Goal: Task Accomplishment & Management: Manage account settings

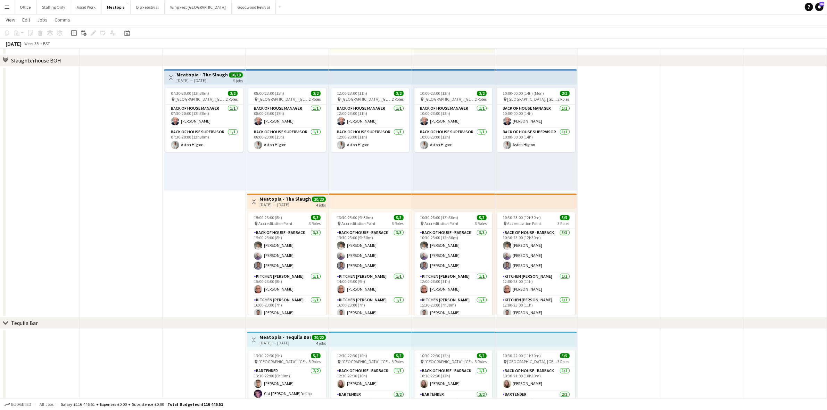
scroll to position [1969, 0]
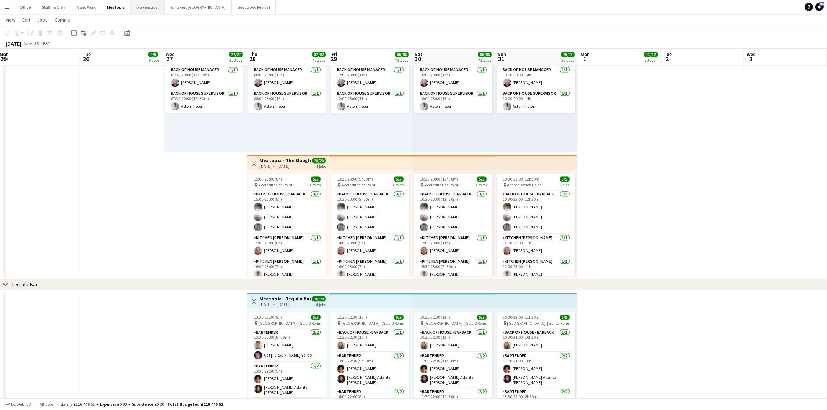
click at [144, 12] on button "Big Feastival Close" at bounding box center [148, 7] width 34 height 14
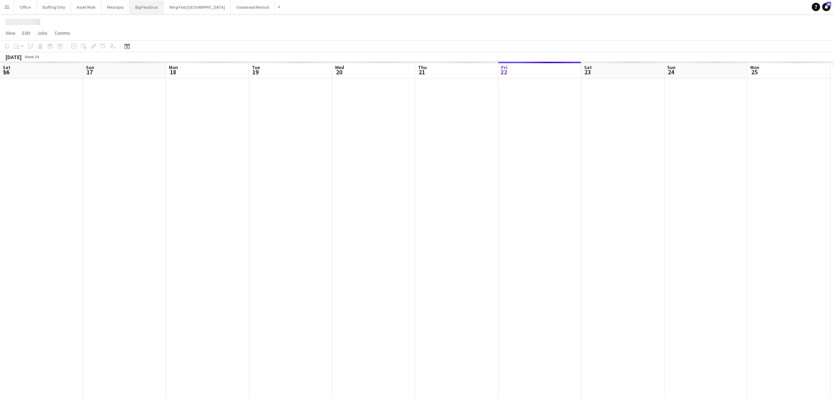
scroll to position [0, 206]
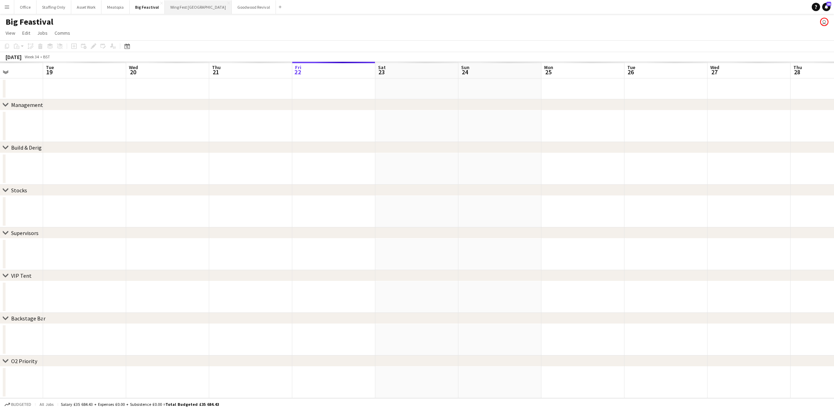
click at [172, 11] on button "Wing Fest Bristol Close" at bounding box center [198, 7] width 67 height 14
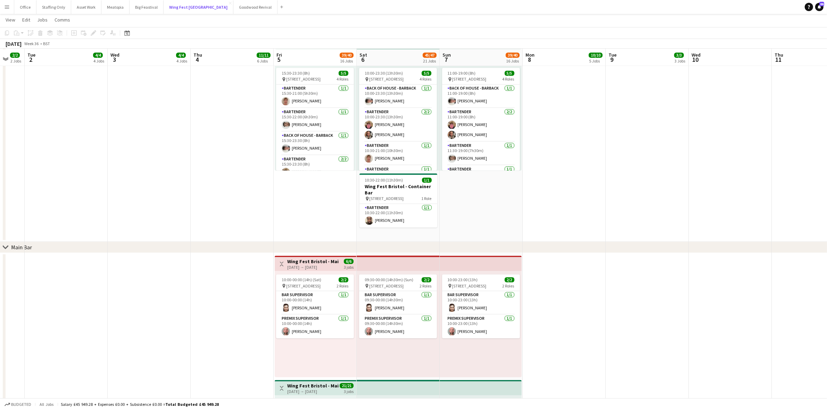
scroll to position [1694, 0]
click at [136, 7] on button "Big Feastival Close" at bounding box center [147, 7] width 34 height 14
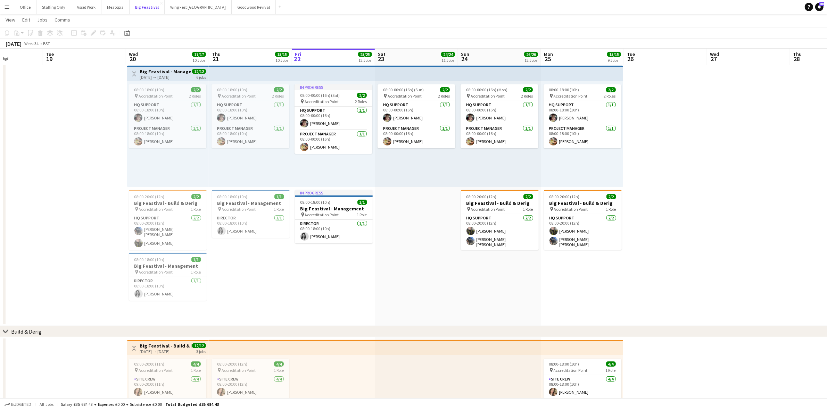
scroll to position [32, 0]
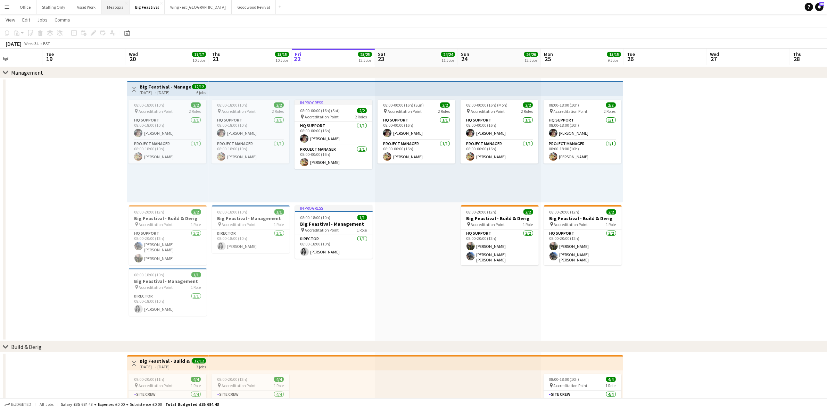
click at [112, 7] on button "Meatopia Close" at bounding box center [115, 7] width 28 height 14
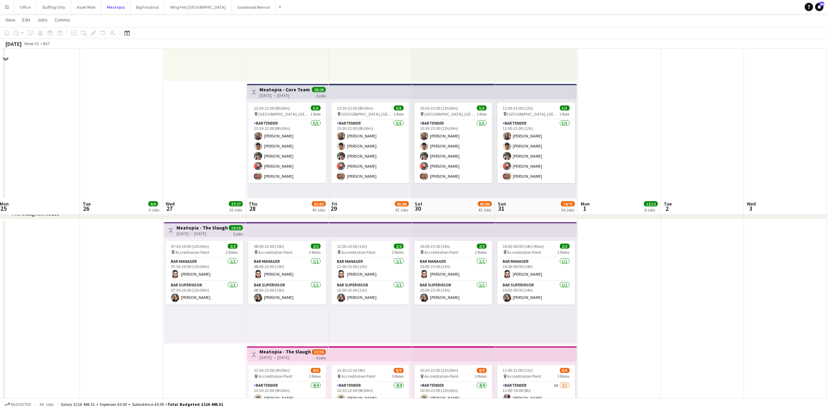
scroll to position [1564, 0]
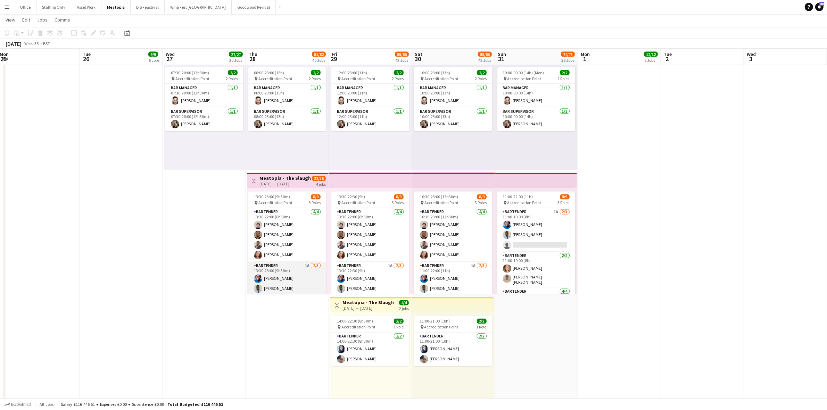
click at [265, 270] on app-card-role "Bartender 1A [DATE] 13:30-23:00 (9h30m) [PERSON_NAME] single-neutral-actions" at bounding box center [287, 284] width 78 height 44
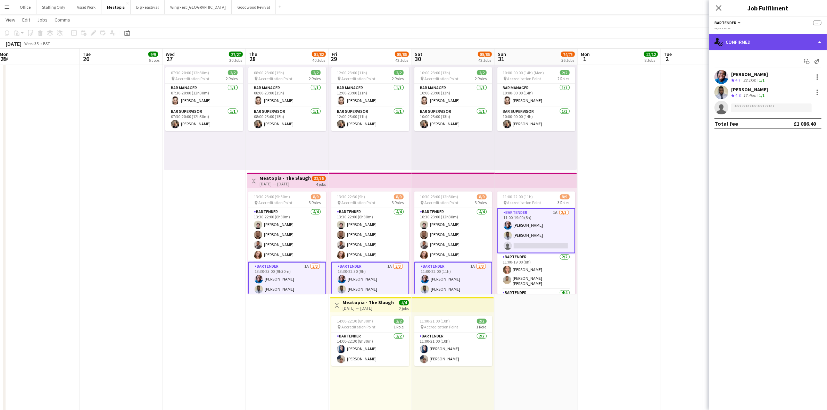
click at [784, 40] on div "single-neutral-actions-check-2 Confirmed" at bounding box center [768, 42] width 118 height 17
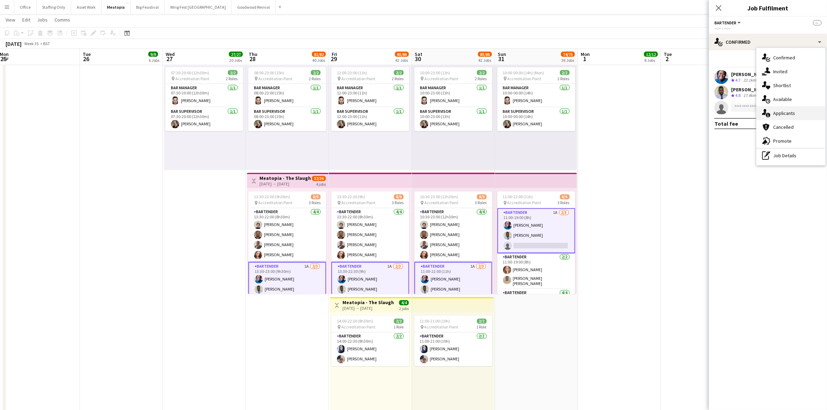
click at [791, 109] on div "single-neutral-actions-information Applicants" at bounding box center [791, 113] width 69 height 14
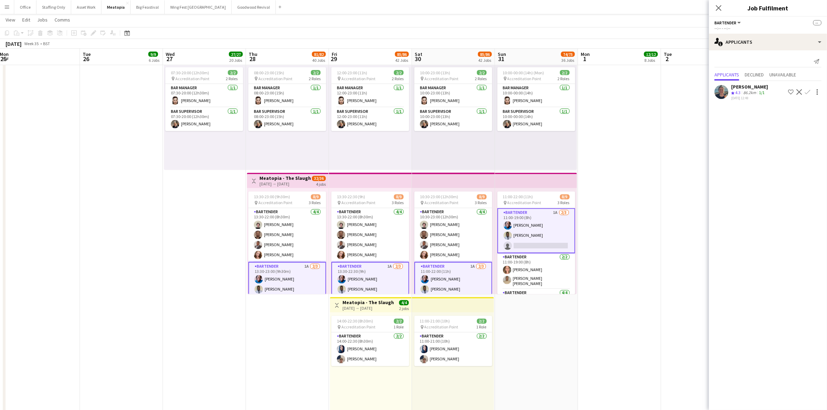
click at [289, 272] on app-card-role "Bartender 1A [DATE] 13:30-23:00 (9h30m) [PERSON_NAME] single-neutral-actions" at bounding box center [287, 284] width 78 height 45
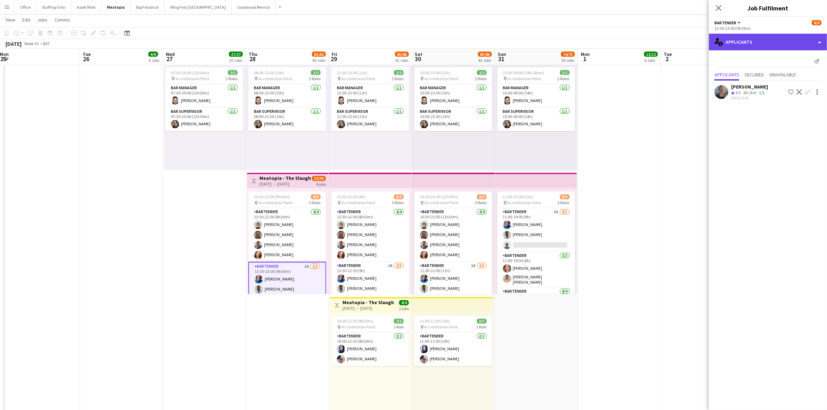
click at [759, 40] on div "single-neutral-actions-information Applicants" at bounding box center [768, 42] width 118 height 17
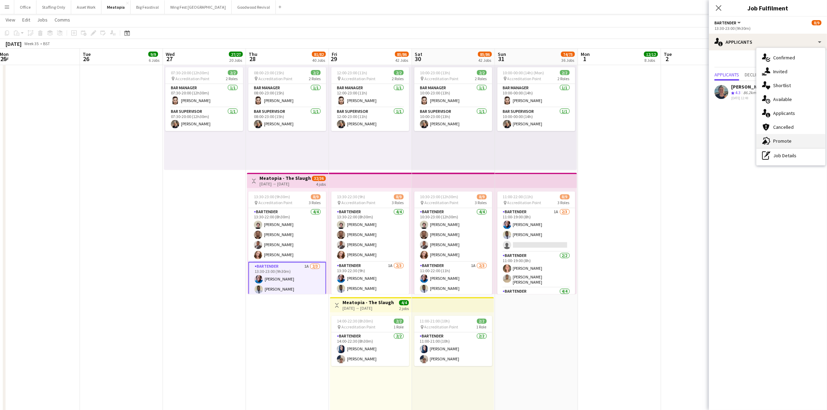
click at [792, 141] on div "advertising-megaphone Promote" at bounding box center [791, 141] width 69 height 14
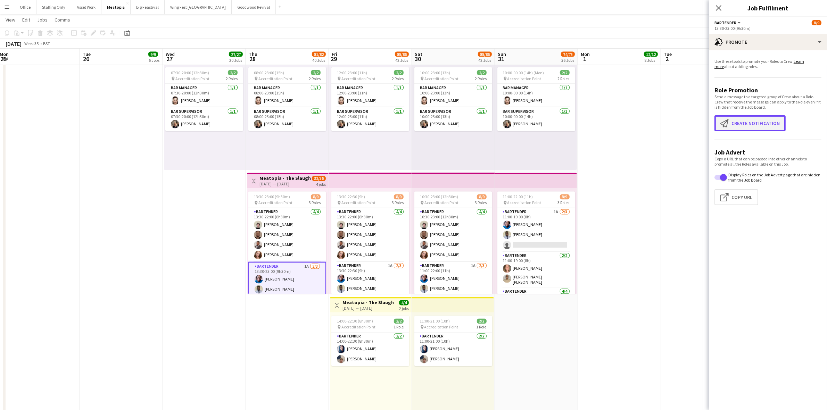
click at [739, 123] on button "Create notification Create notification" at bounding box center [750, 123] width 71 height 16
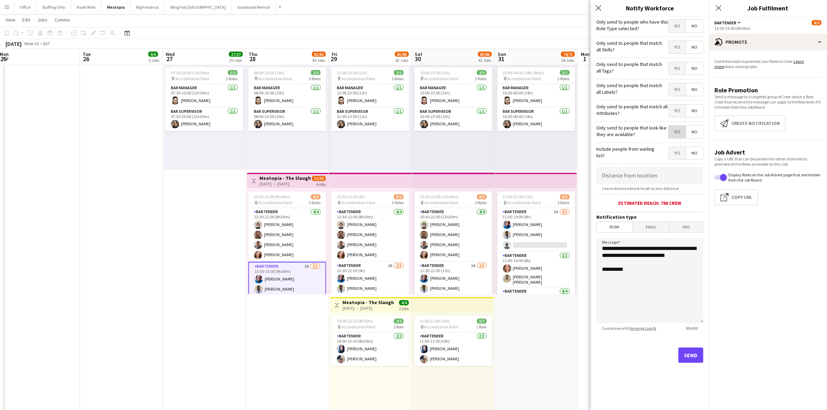
click at [676, 133] on span "Yes" at bounding box center [677, 132] width 17 height 13
click at [675, 113] on span "Yes" at bounding box center [677, 111] width 17 height 13
click at [677, 89] on span "Yes" at bounding box center [677, 89] width 17 height 13
click at [678, 68] on span "Yes" at bounding box center [677, 68] width 17 height 13
click at [678, 48] on span "Yes" at bounding box center [677, 47] width 17 height 13
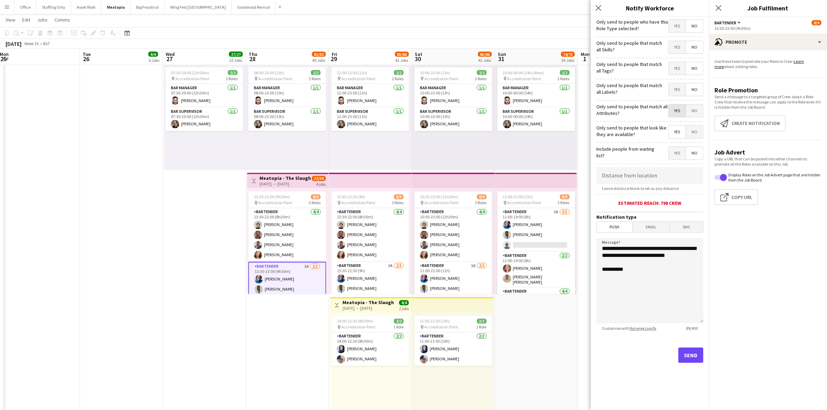
click at [678, 18] on div "Only send to people who have this Role Type selected? Yes No" at bounding box center [650, 25] width 107 height 17
click at [676, 25] on span "Yes" at bounding box center [677, 26] width 17 height 13
click at [677, 154] on span "Yes" at bounding box center [677, 153] width 17 height 13
click at [694, 354] on button "Send" at bounding box center [691, 355] width 25 height 15
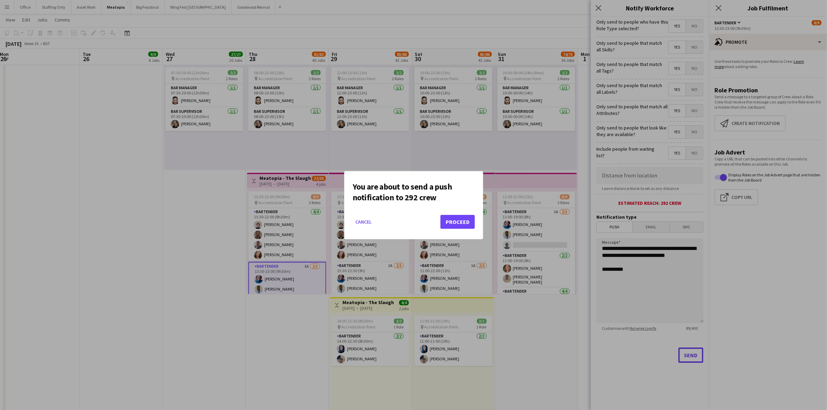
scroll to position [0, 0]
click at [473, 228] on button "Proceed" at bounding box center [458, 222] width 34 height 14
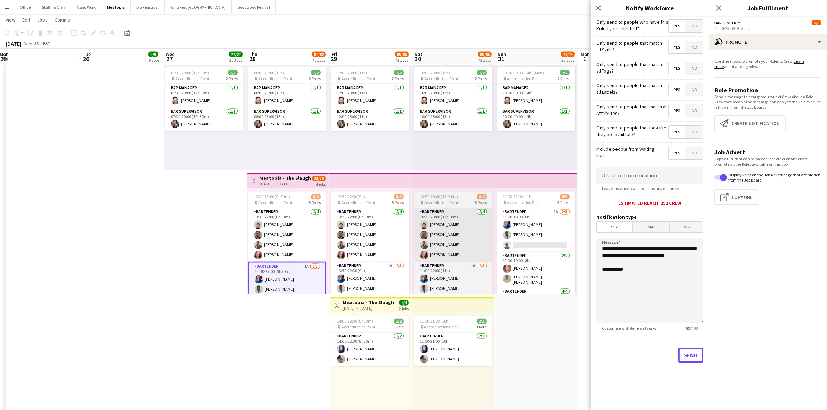
scroll to position [1564, 0]
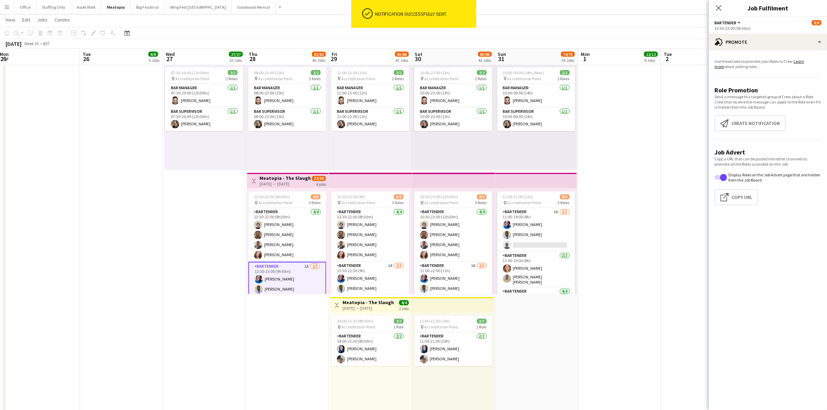
click at [192, 228] on app-date-cell "Toggle View [GEOGRAPHIC_DATA] - [GEOGRAPHIC_DATA] [DATE] → [DATE] 10/10 5 jobs …" at bounding box center [204, 234] width 83 height 376
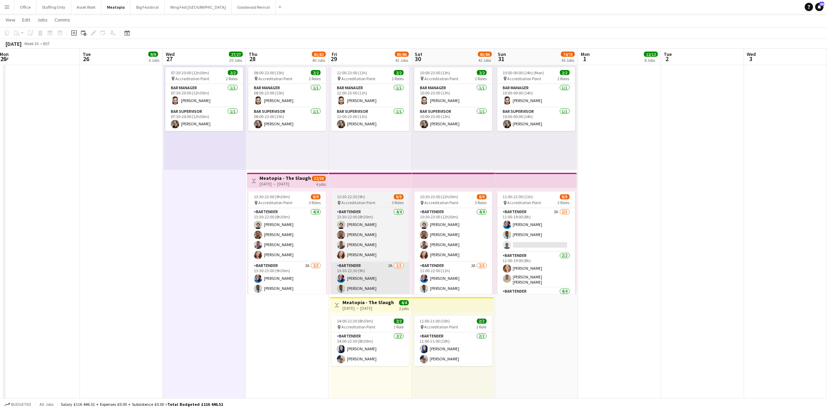
click at [275, 266] on app-card-role "Bartender 2A [DATE] 13:30-23:00 (9h30m) [PERSON_NAME] single-neutral-actions" at bounding box center [287, 284] width 78 height 44
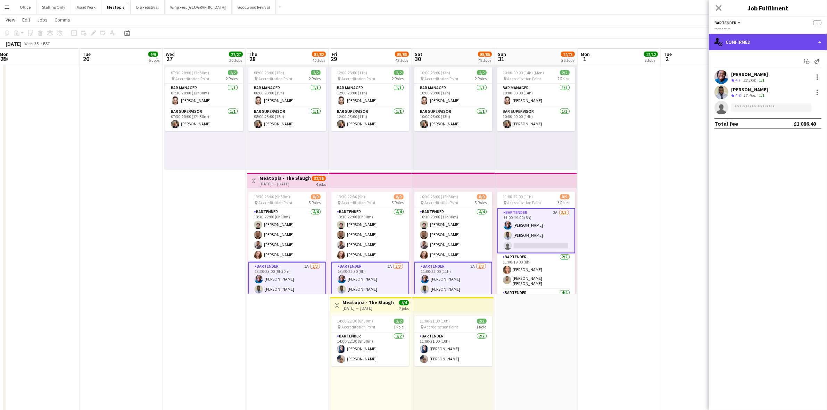
click at [755, 44] on div "single-neutral-actions-check-2 Confirmed" at bounding box center [768, 42] width 118 height 17
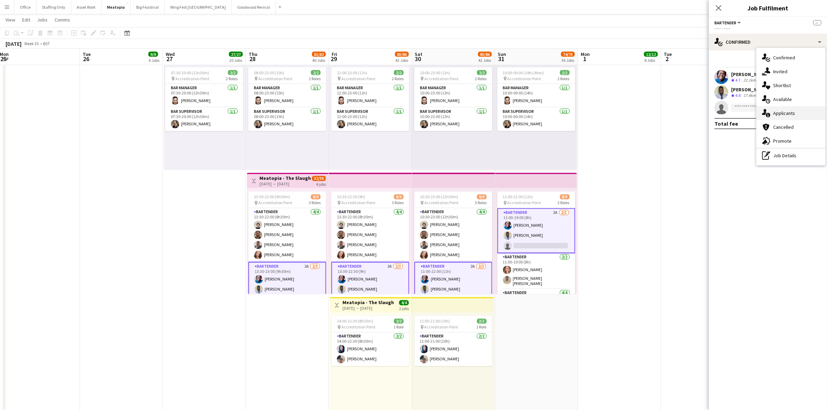
click at [782, 109] on div "single-neutral-actions-information Applicants" at bounding box center [791, 113] width 69 height 14
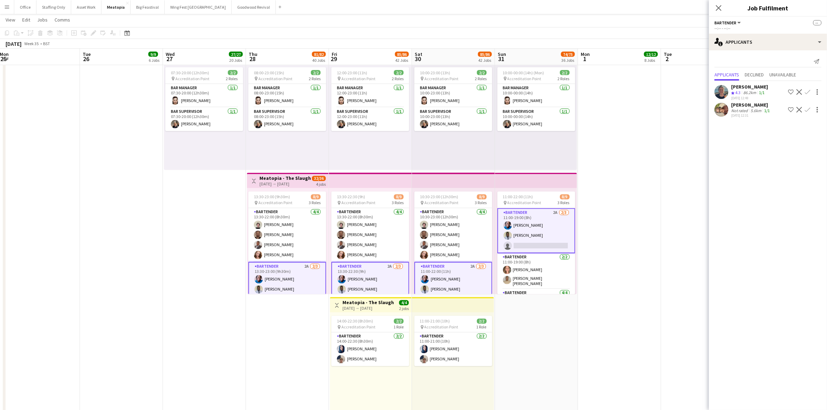
click at [725, 114] on app-user-avatar at bounding box center [722, 110] width 14 height 14
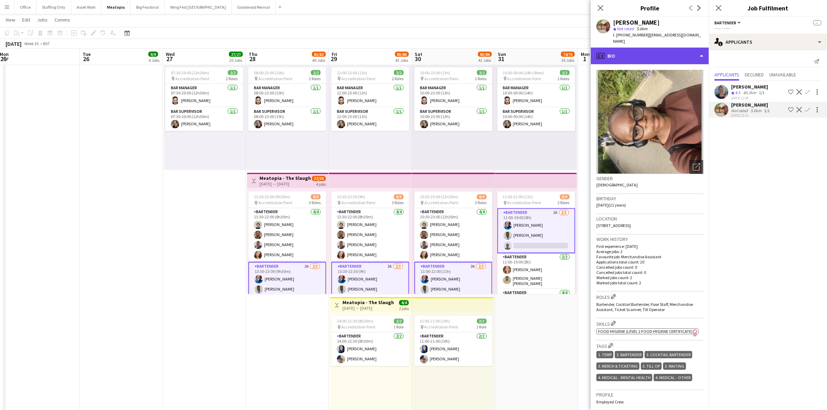
click at [651, 48] on div "profile Bio" at bounding box center [650, 56] width 118 height 17
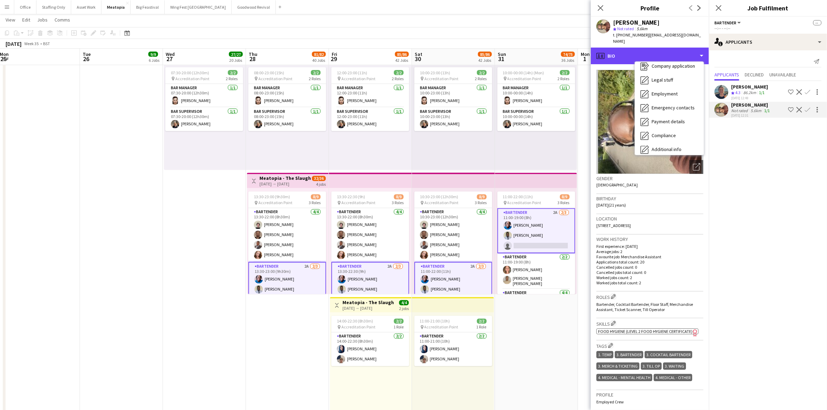
scroll to position [51, 0]
click at [663, 128] on span "Feedback" at bounding box center [662, 131] width 21 height 6
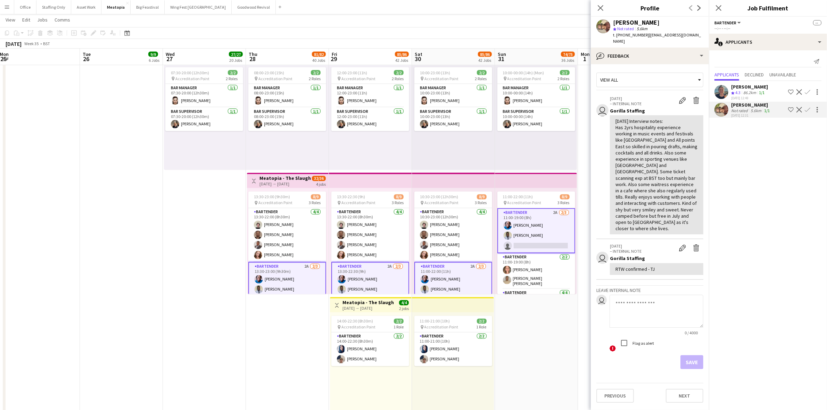
click at [235, 289] on app-date-cell "Toggle View [GEOGRAPHIC_DATA] - [GEOGRAPHIC_DATA] [DATE] → [DATE] 10/10 5 jobs …" at bounding box center [204, 234] width 83 height 376
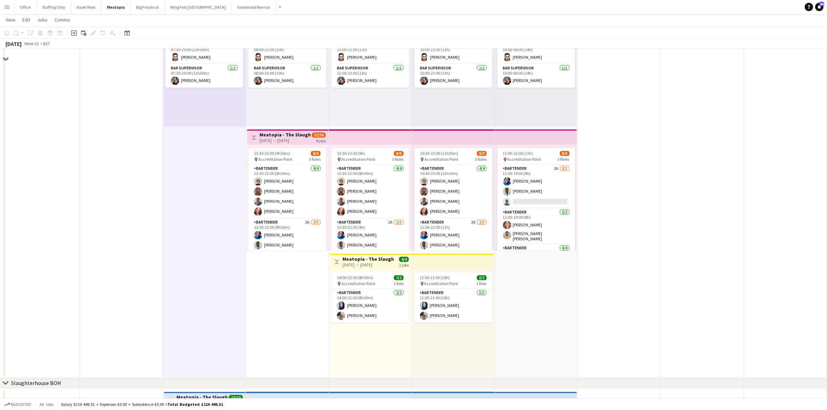
scroll to position [1520, 0]
